Goal: Information Seeking & Learning: Learn about a topic

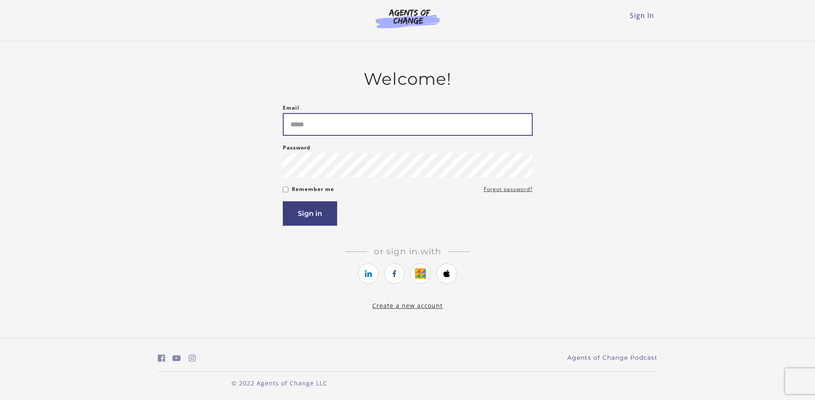
click at [448, 115] on input "Email" at bounding box center [408, 124] width 250 height 23
type input "**********"
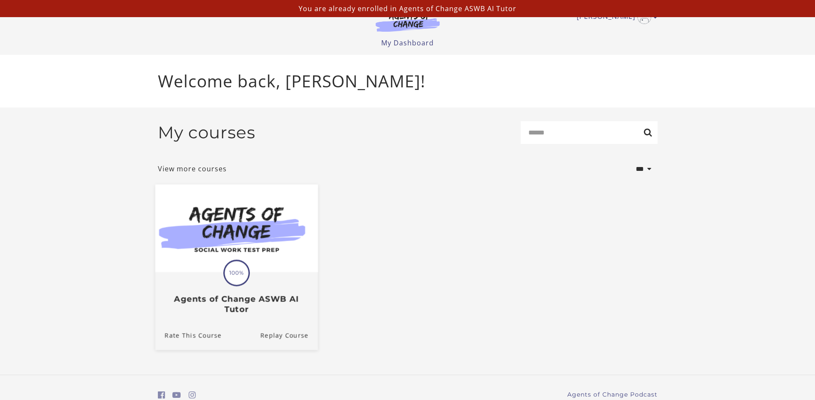
click at [276, 259] on img at bounding box center [236, 228] width 163 height 88
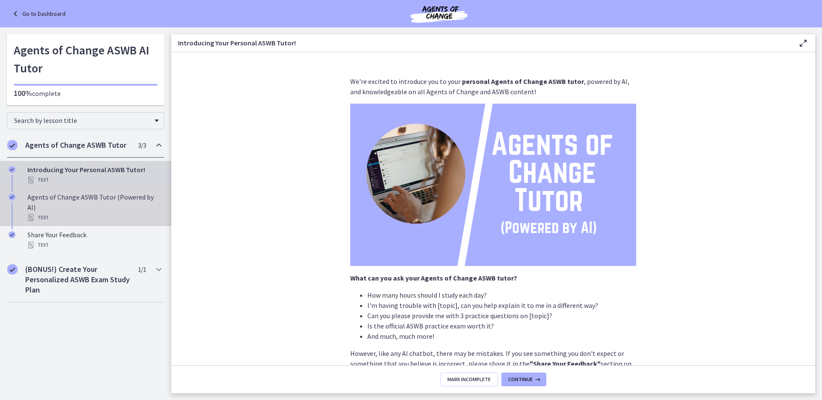
click at [108, 212] on div "Text" at bounding box center [93, 217] width 133 height 10
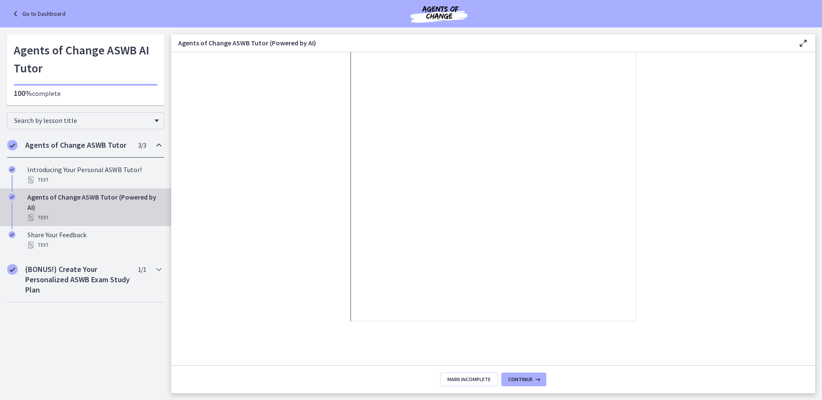
scroll to position [92, 0]
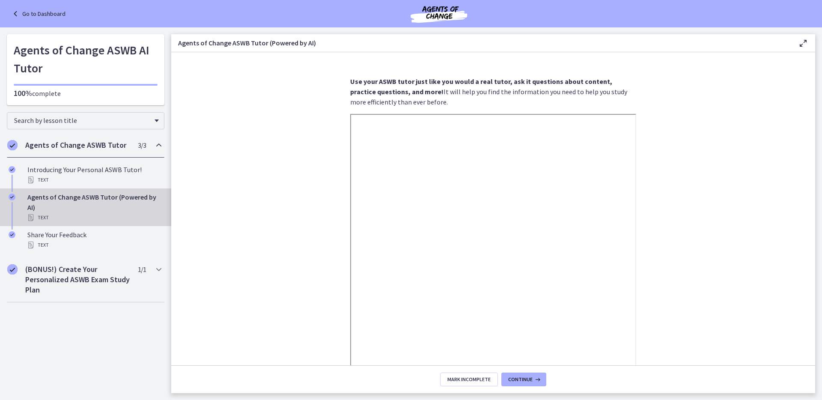
scroll to position [92, 0]
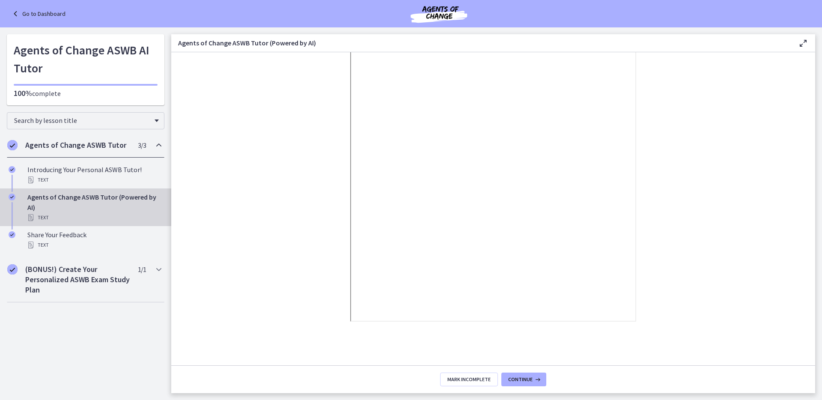
click at [800, 42] on icon at bounding box center [803, 43] width 10 height 10
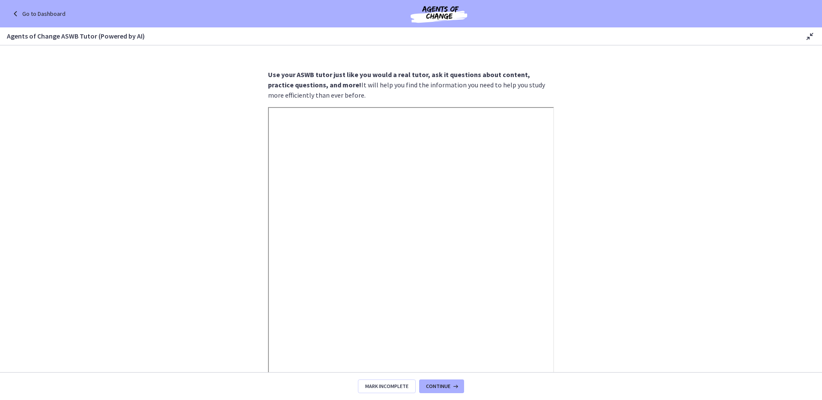
scroll to position [78, 0]
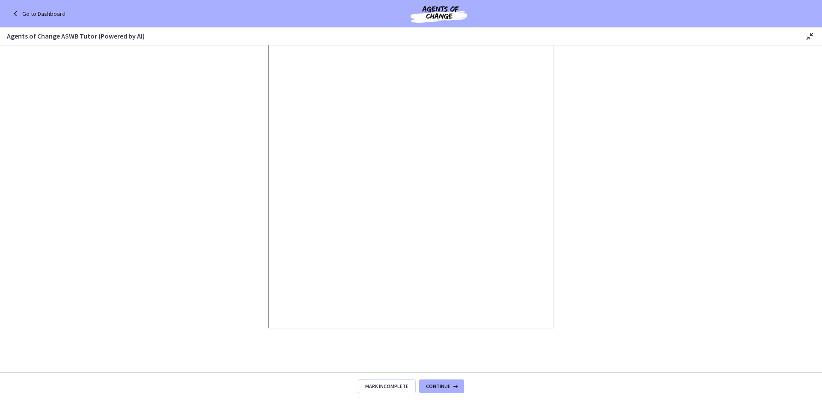
click at [587, 116] on section "Use your ASWB tutor just like you would a real tutor, a sk it questions about c…" at bounding box center [411, 208] width 822 height 326
